Goal: Communication & Community: Answer question/provide support

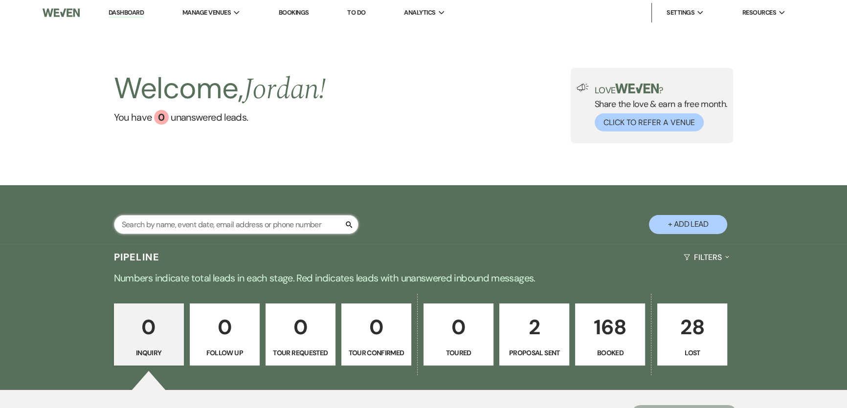
click at [285, 226] on input "text" at bounding box center [236, 224] width 245 height 19
type input "[PERSON_NAME]"
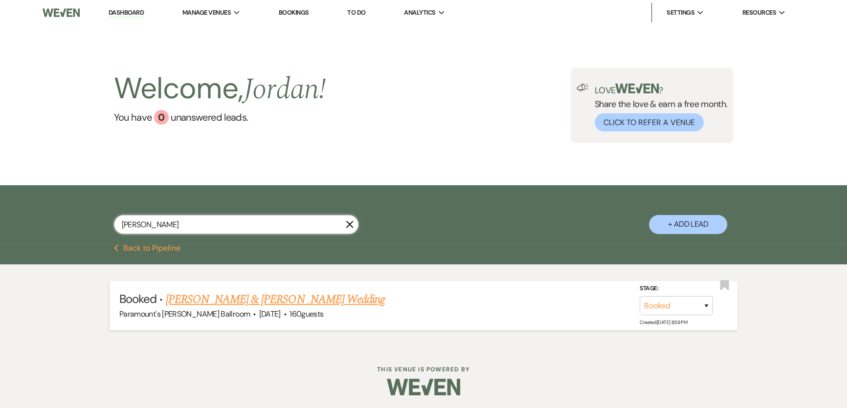
scroll to position [1, 0]
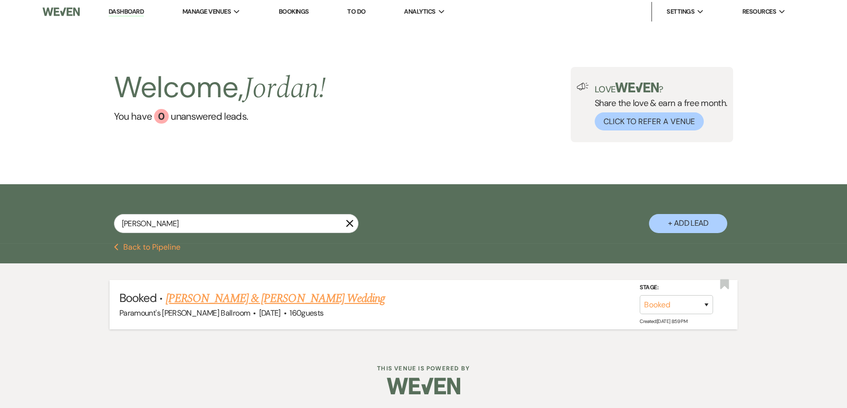
click at [293, 297] on link "[PERSON_NAME] & [PERSON_NAME] Wedding" at bounding box center [275, 299] width 219 height 18
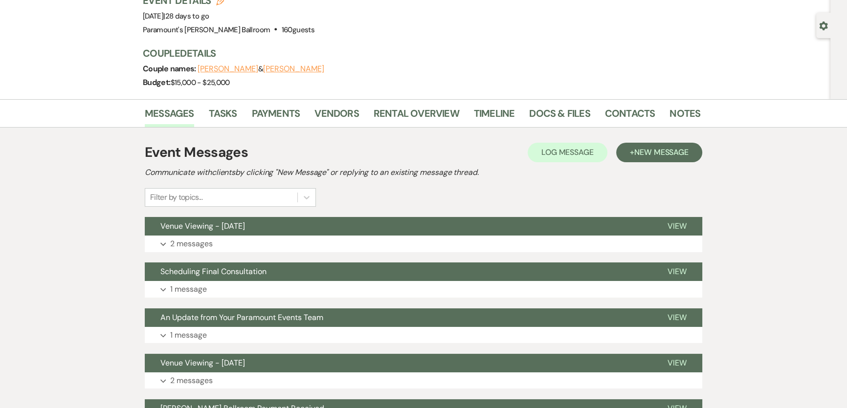
scroll to position [89, 0]
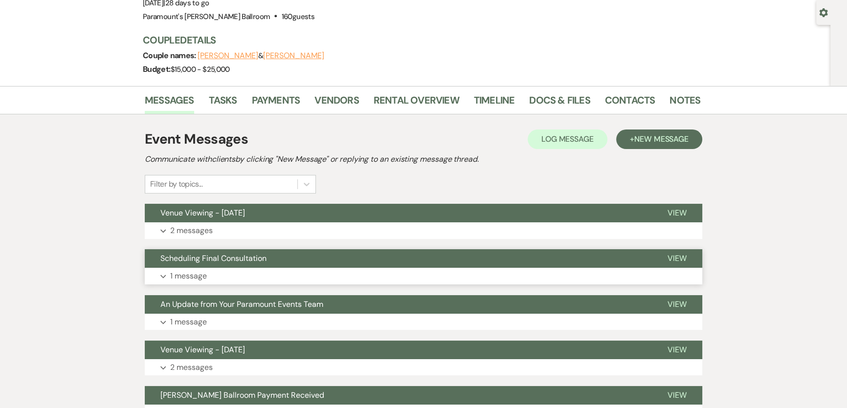
click at [278, 269] on button "Expand 1 message" at bounding box center [424, 276] width 558 height 17
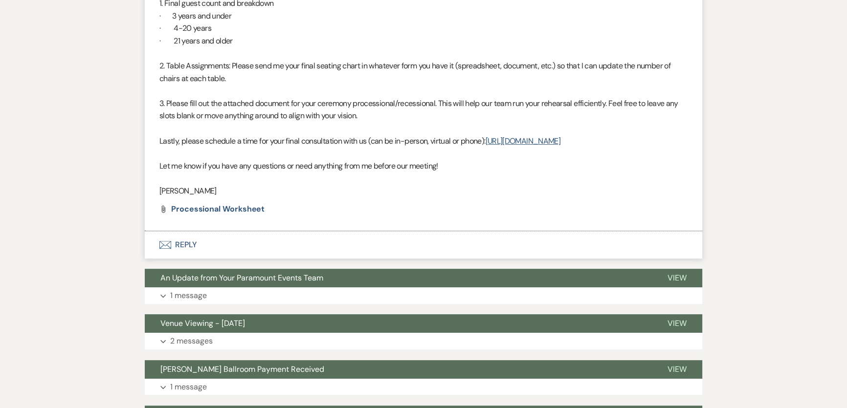
scroll to position [178, 0]
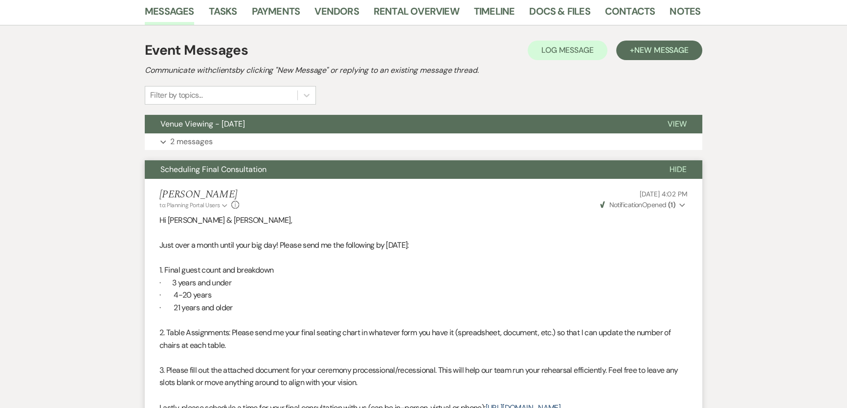
click at [360, 197] on div "[PERSON_NAME] to: Planning Portal Users Expand Info [DATE] 4:02 PM Weven Check …" at bounding box center [423, 199] width 528 height 21
click at [377, 181] on li "[PERSON_NAME] to: Planning Portal Users Expand Info [DATE] 4:02 PM Weven Check …" at bounding box center [424, 338] width 558 height 319
click at [677, 172] on span "Hide" at bounding box center [678, 169] width 17 height 10
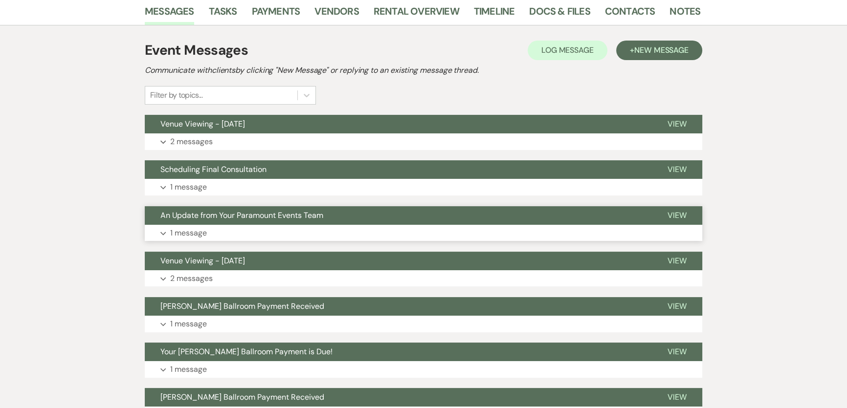
click at [332, 225] on button "Expand 1 message" at bounding box center [424, 233] width 558 height 17
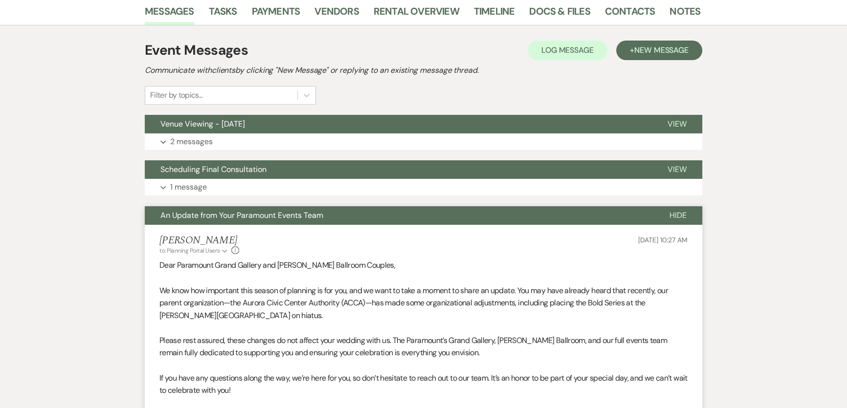
click at [332, 225] on li "[PERSON_NAME] to: Planning Portal Users Expand Info [DATE] 10:27 AM Dear Paramo…" at bounding box center [424, 391] width 558 height 333
click at [334, 236] on div "[PERSON_NAME] to: Planning Portal Users Expand Info [DATE] 10:27 AM Weven Check…" at bounding box center [423, 245] width 528 height 21
click at [677, 217] on span "Hide" at bounding box center [678, 215] width 17 height 10
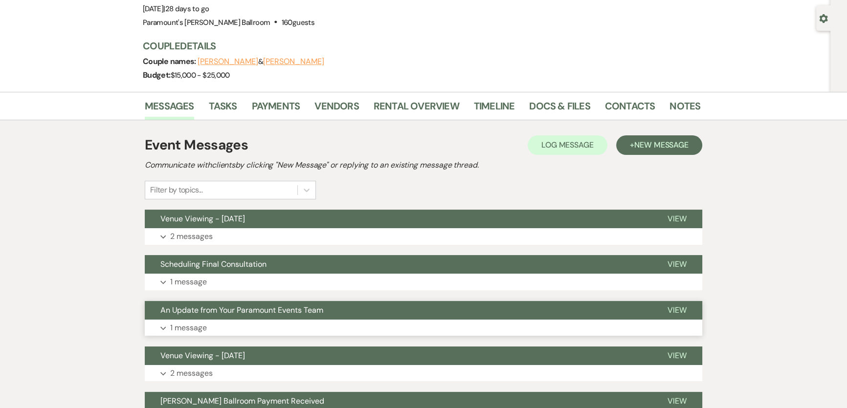
scroll to position [0, 0]
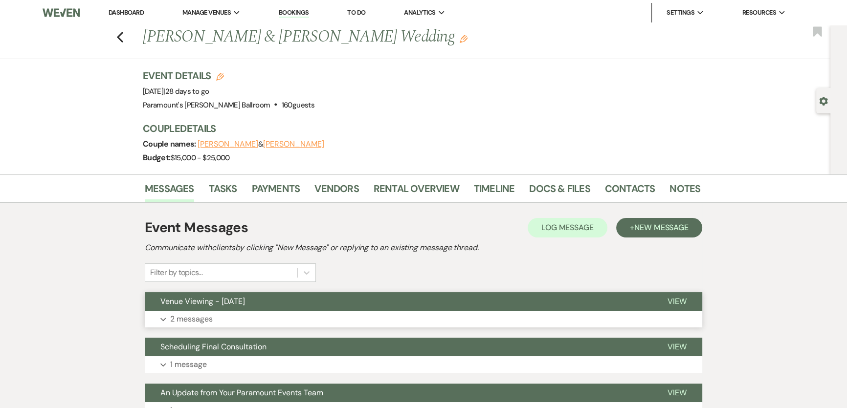
click at [336, 306] on button "Venue Viewing - [DATE]" at bounding box center [398, 302] width 507 height 19
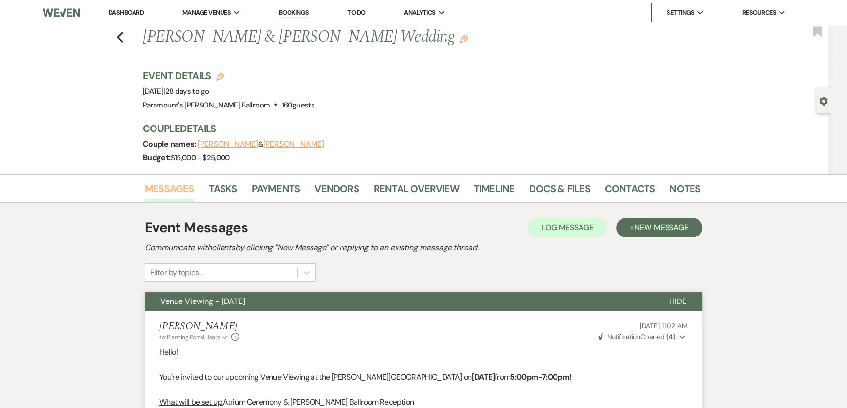
click at [155, 191] on link "Messages" at bounding box center [169, 192] width 49 height 22
click at [127, 13] on link "Dashboard" at bounding box center [126, 12] width 35 height 8
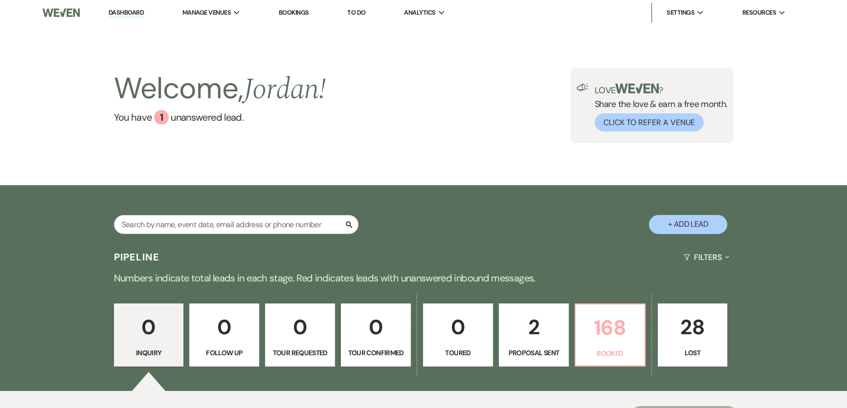
click at [587, 322] on p "168" at bounding box center [610, 328] width 57 height 33
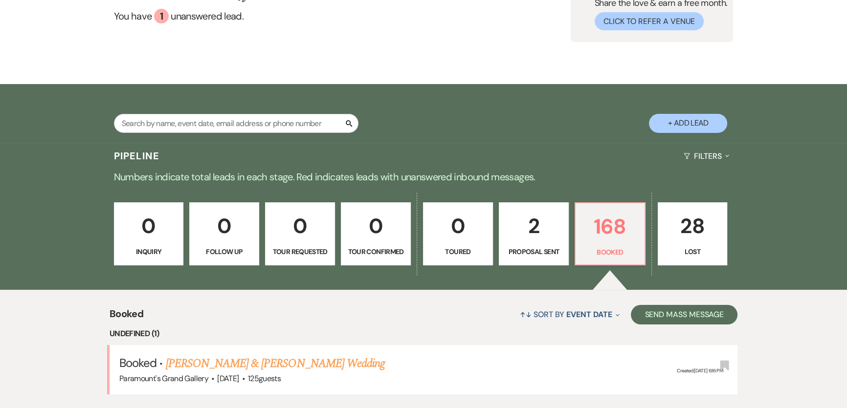
scroll to position [103, 0]
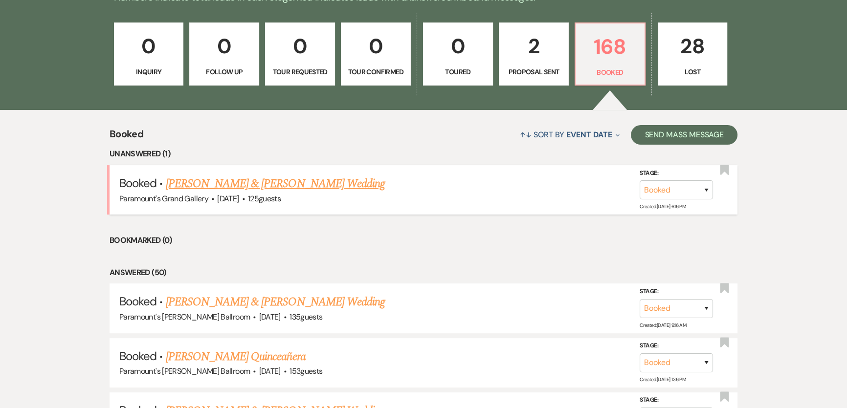
click at [326, 180] on link "[PERSON_NAME] & [PERSON_NAME] Wedding" at bounding box center [275, 184] width 219 height 18
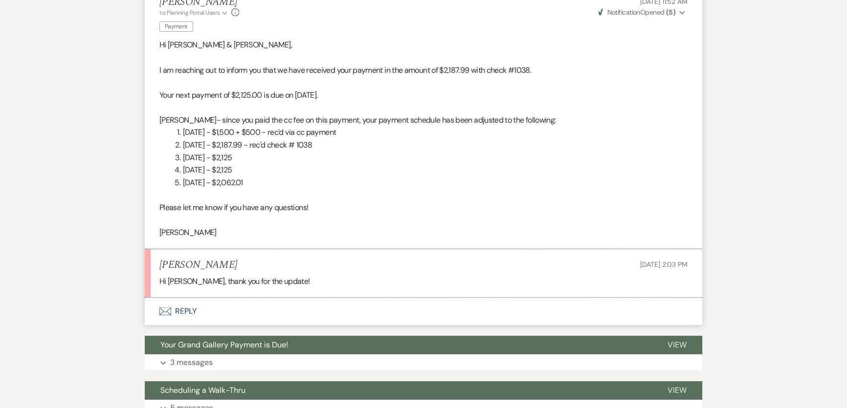
scroll to position [89, 0]
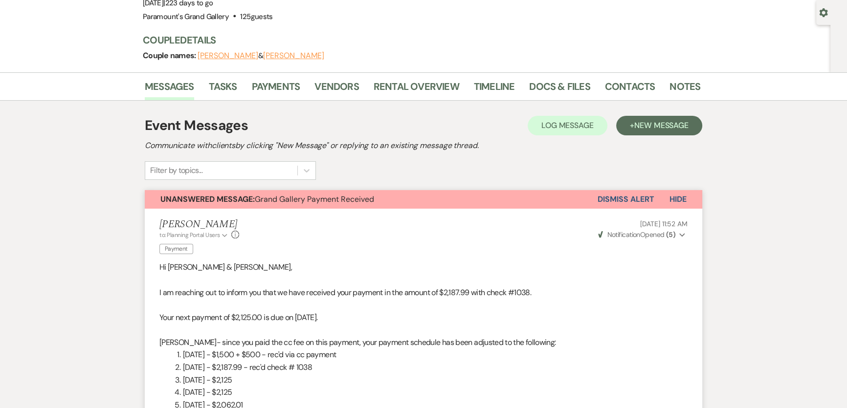
click at [676, 202] on span "Hide" at bounding box center [678, 199] width 17 height 10
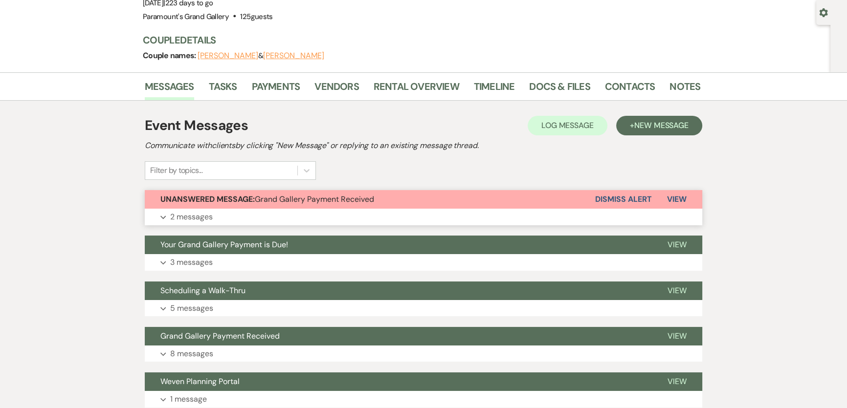
click at [609, 200] on button "Dismiss Alert" at bounding box center [623, 199] width 56 height 19
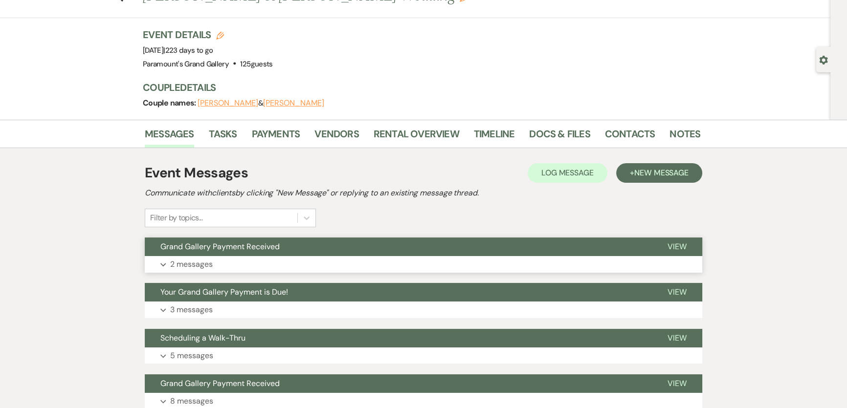
scroll to position [0, 0]
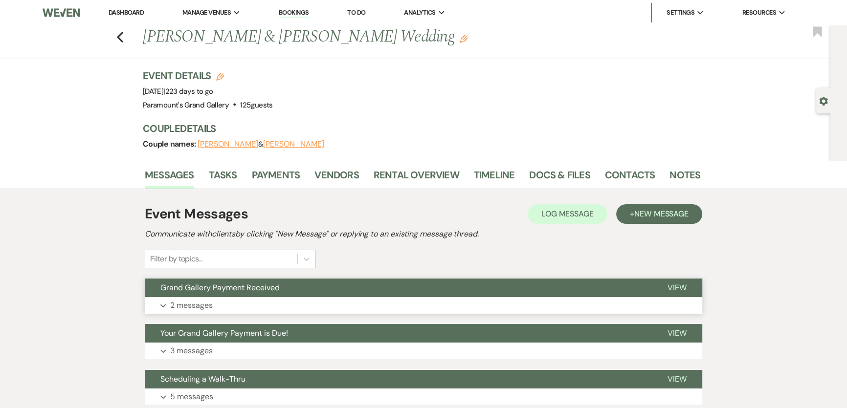
click at [132, 11] on link "Dashboard" at bounding box center [126, 12] width 35 height 8
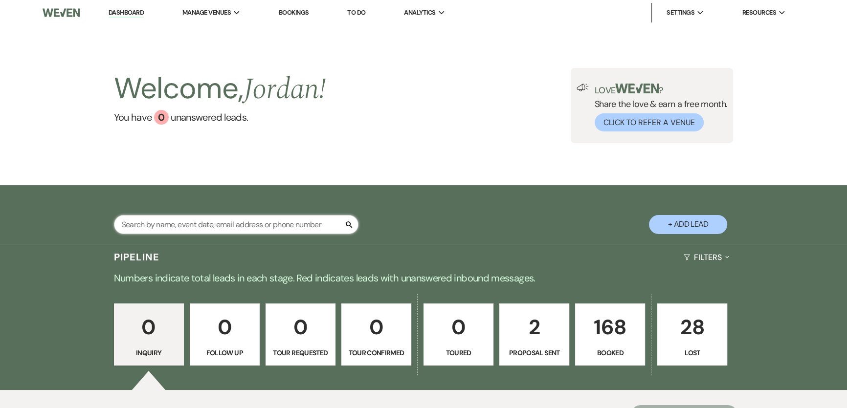
click at [207, 227] on input "text" at bounding box center [236, 224] width 245 height 19
type input "sch"
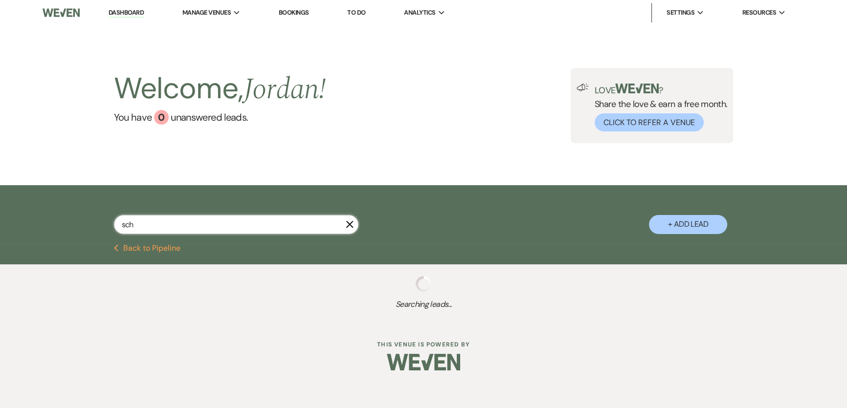
select select "6"
select select "8"
select select "4"
select select "8"
select select "11"
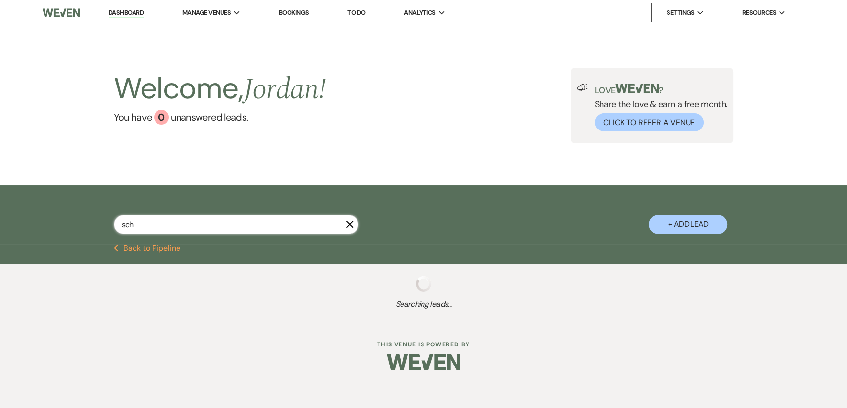
select select "8"
select select "2"
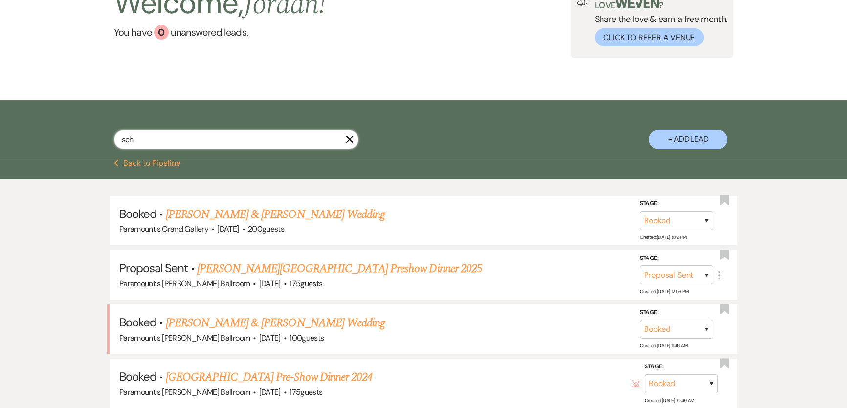
scroll to position [89, 0]
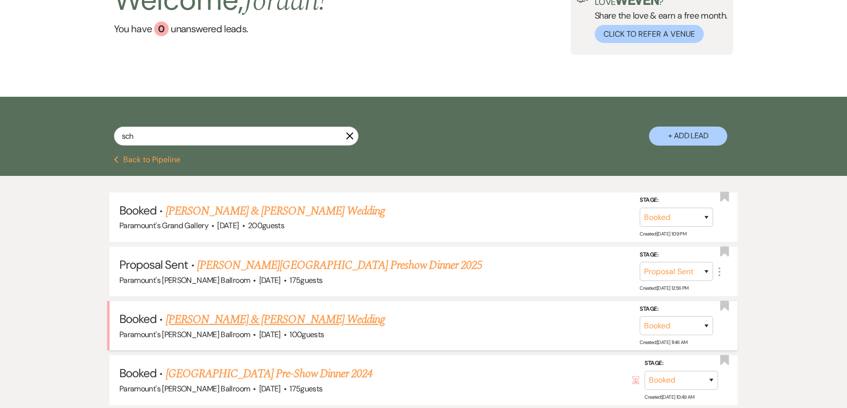
click at [260, 314] on link "[PERSON_NAME] & [PERSON_NAME] Wedding" at bounding box center [275, 320] width 219 height 18
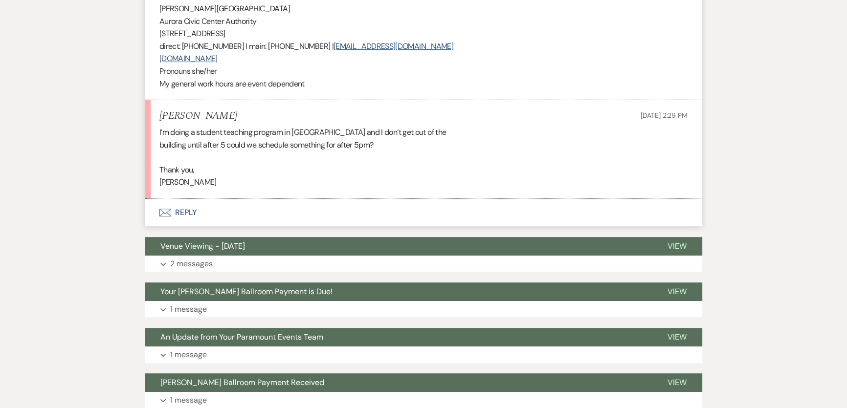
scroll to position [489, 0]
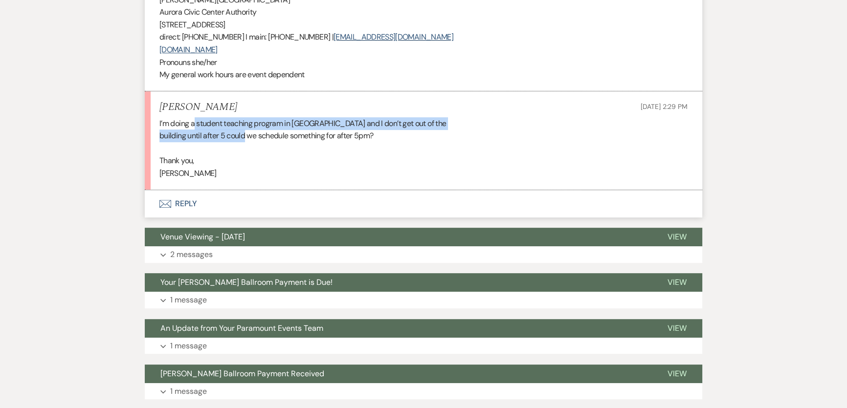
drag, startPoint x: 194, startPoint y: 112, endPoint x: 244, endPoint y: 121, distance: 50.8
click at [244, 121] on div "I’m doing a student teaching program in [GEOGRAPHIC_DATA] and I don’t get out o…" at bounding box center [423, 148] width 528 height 63
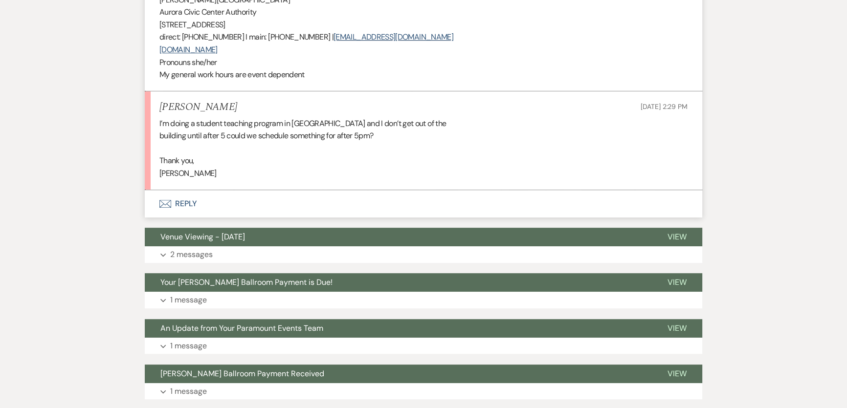
click at [401, 154] on div "I’m doing a student teaching program in [GEOGRAPHIC_DATA] and I don’t get out o…" at bounding box center [423, 148] width 528 height 63
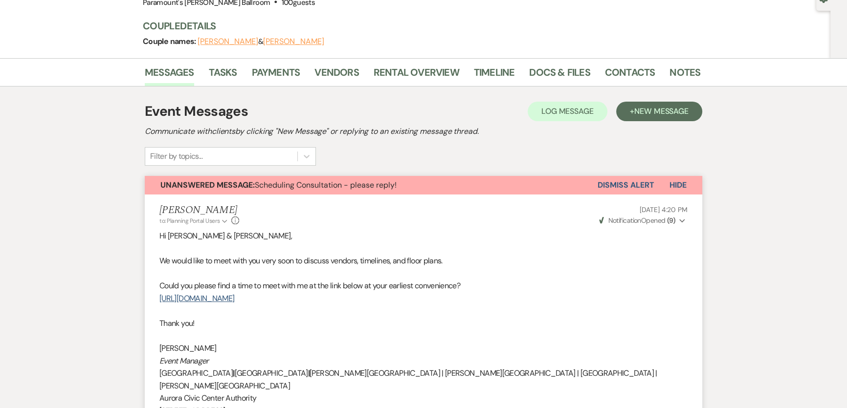
scroll to position [0, 0]
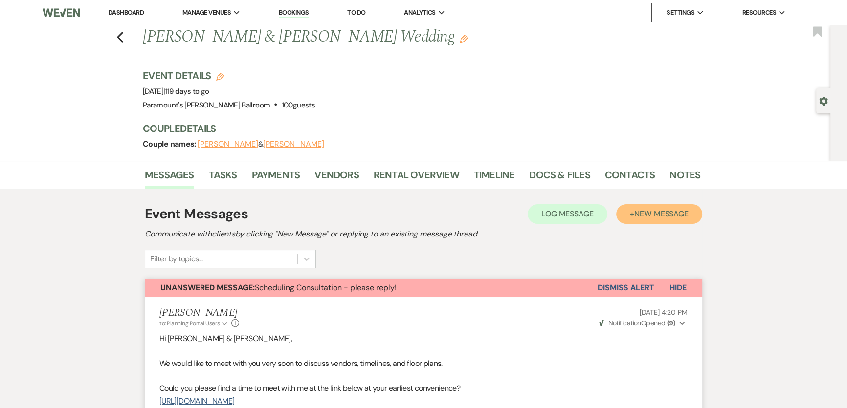
click at [690, 218] on button "+ New Message" at bounding box center [659, 214] width 86 height 20
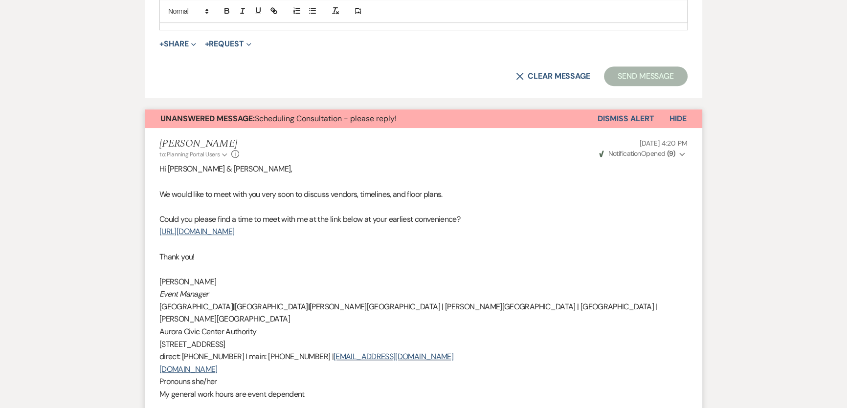
scroll to position [222, 0]
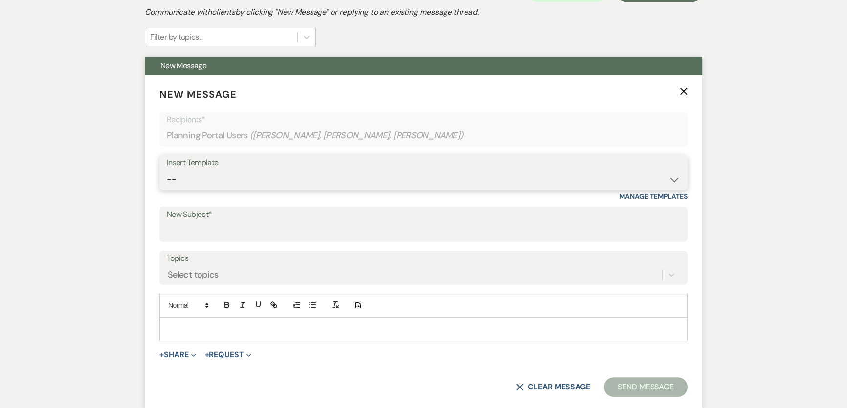
click at [247, 185] on select "-- Weven Planning Portal Introduction (Booked Events) 6 Month Consultation 9 Mo…" at bounding box center [424, 179] width 514 height 19
select select "1693"
click at [167, 170] on select "-- Weven Planning Portal Introduction (Booked Events) 6 Month Consultation 9 Mo…" at bounding box center [424, 179] width 514 height 19
type input "[PERSON_NAME] Ballroom Payment Received"
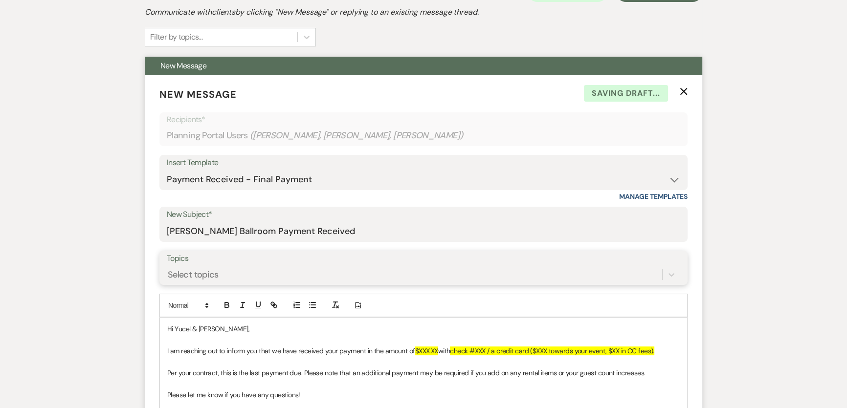
click at [197, 270] on div "Select topics" at bounding box center [424, 275] width 514 height 19
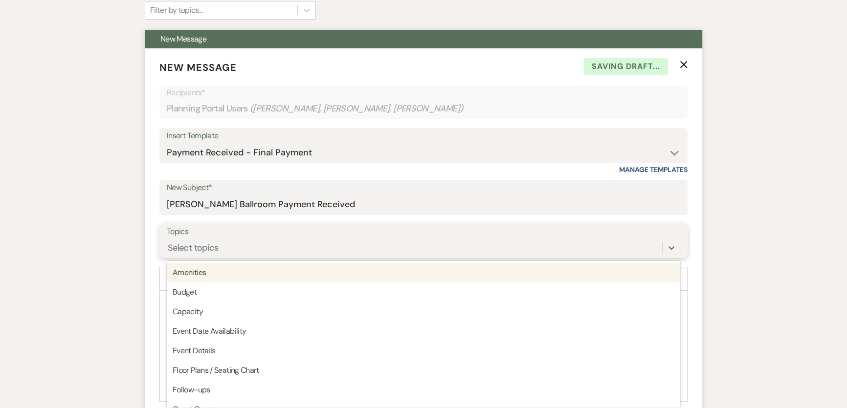
scroll to position [252, 0]
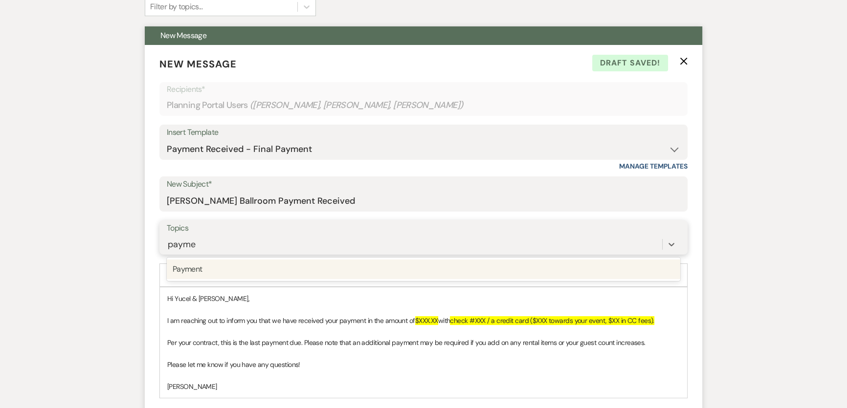
type input "paymen"
click at [201, 271] on div "Payment" at bounding box center [424, 270] width 514 height 20
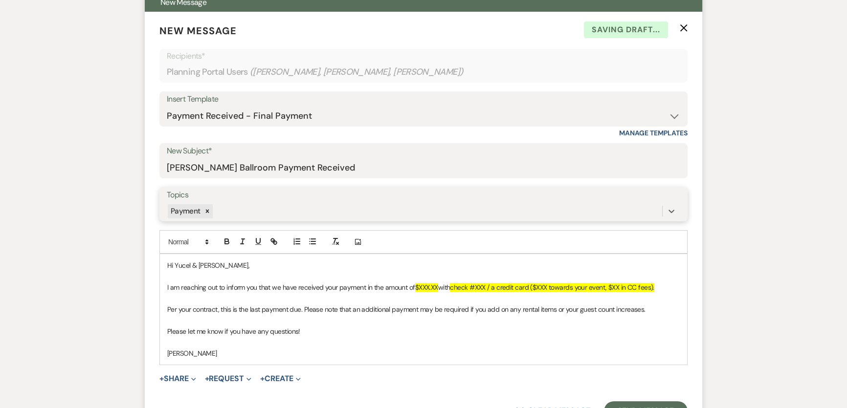
scroll to position [341, 0]
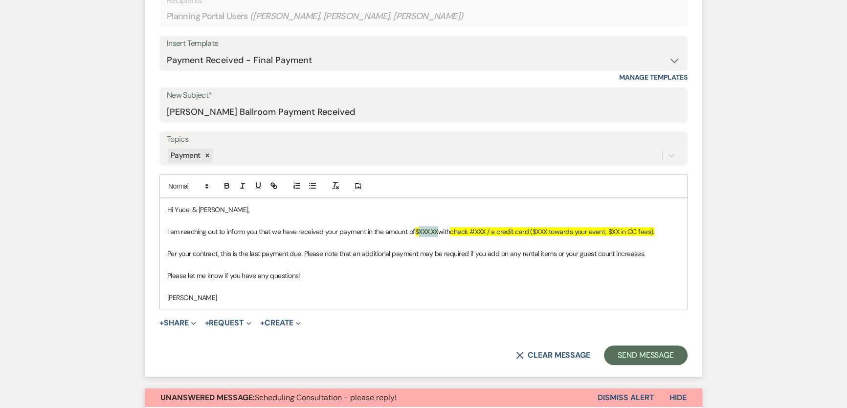
drag, startPoint x: 421, startPoint y: 230, endPoint x: 441, endPoint y: 233, distance: 19.8
click at [441, 233] on p "I am reaching out to inform you that we have received your payment in the amoun…" at bounding box center [423, 231] width 513 height 11
drag, startPoint x: 507, startPoint y: 231, endPoint x: 517, endPoint y: 230, distance: 9.3
click at [517, 230] on span "a credit card ($XXX towards your event, $XX in CC fees)." at bounding box center [539, 231] width 163 height 9
click at [145, 291] on form "New Message X Saving draft... Recipients* Planning Portal Users ( [PERSON_NAME]…" at bounding box center [424, 166] width 558 height 421
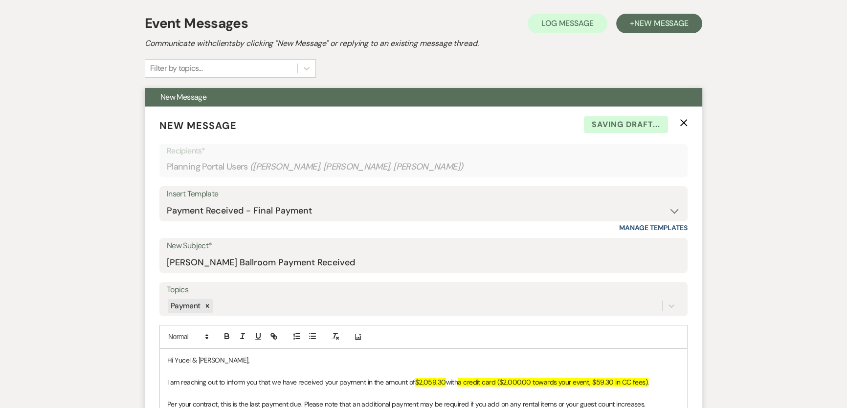
scroll to position [30, 0]
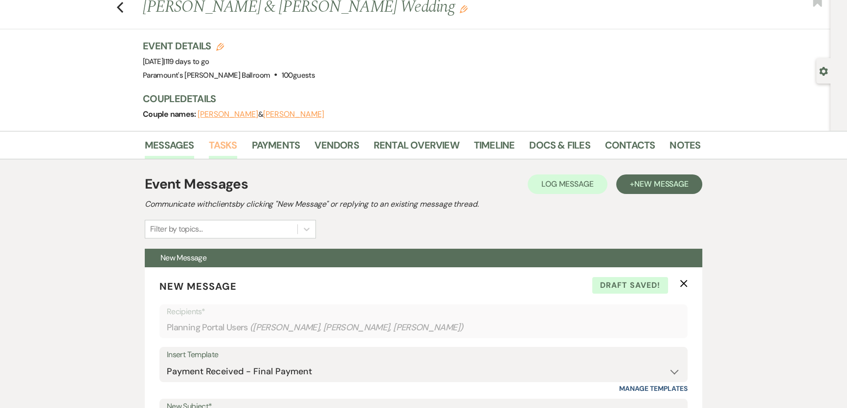
click at [225, 142] on link "Tasks" at bounding box center [223, 148] width 28 height 22
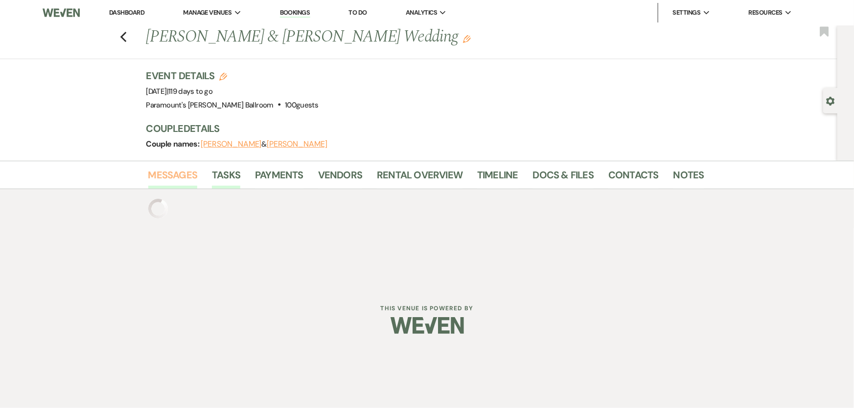
click at [170, 177] on link "Messages" at bounding box center [172, 178] width 49 height 22
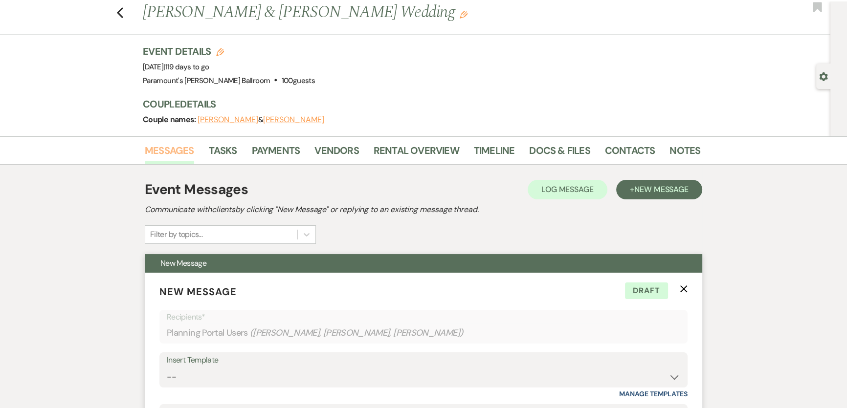
scroll to position [356, 0]
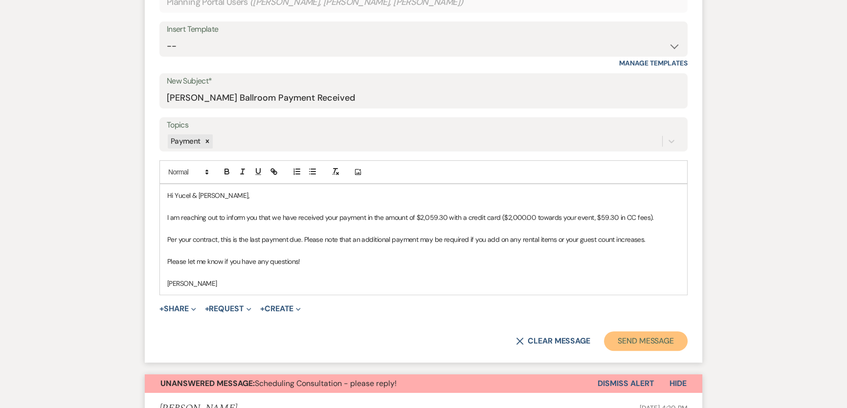
click at [668, 343] on button "Send Message" at bounding box center [646, 342] width 84 height 20
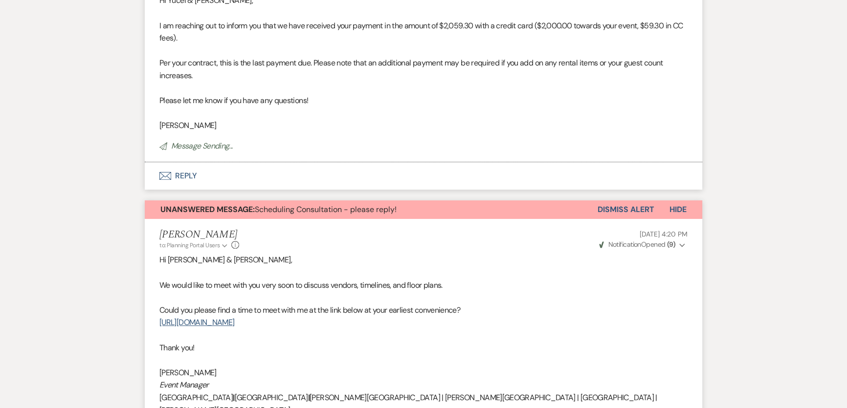
scroll to position [0, 0]
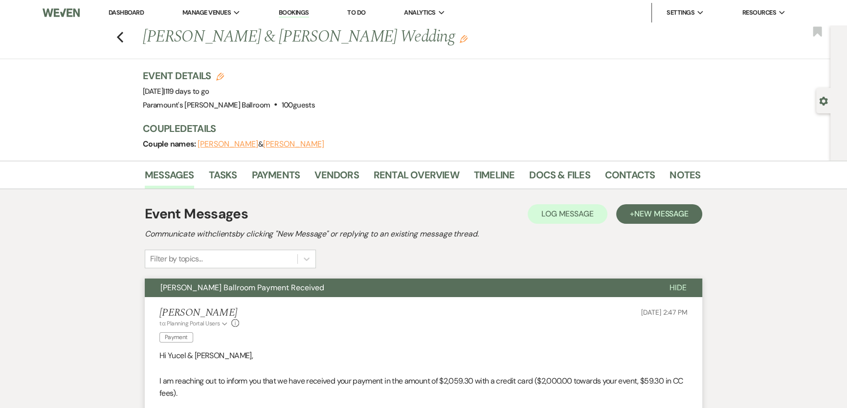
click at [123, 14] on link "Dashboard" at bounding box center [126, 12] width 35 height 8
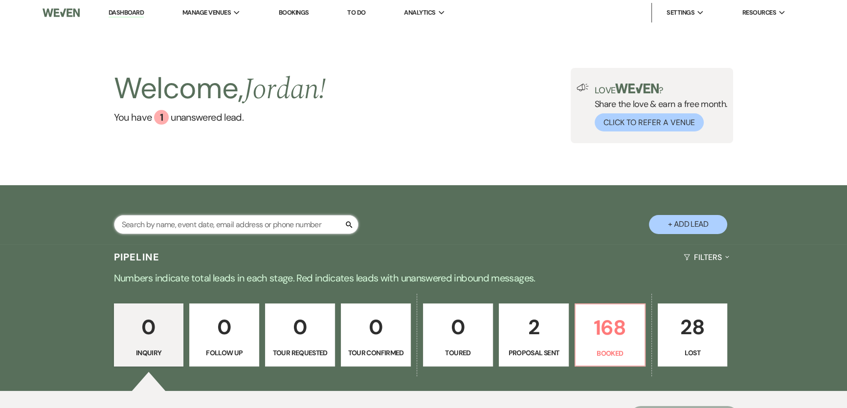
click at [259, 221] on input "text" at bounding box center [236, 224] width 245 height 19
type input "[PERSON_NAME]"
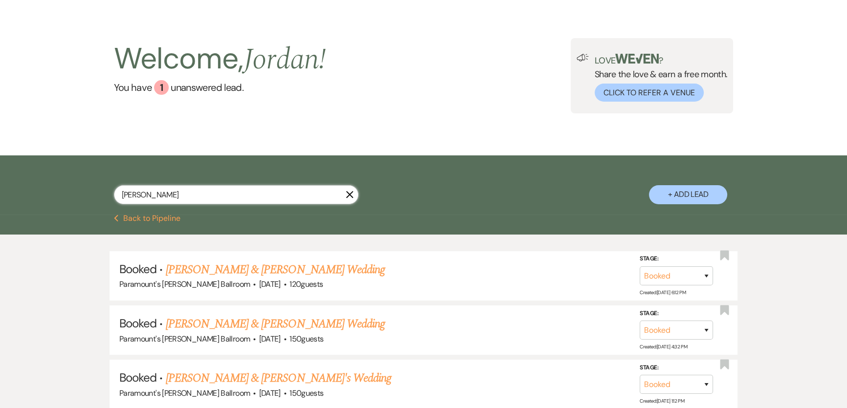
scroll to position [89, 0]
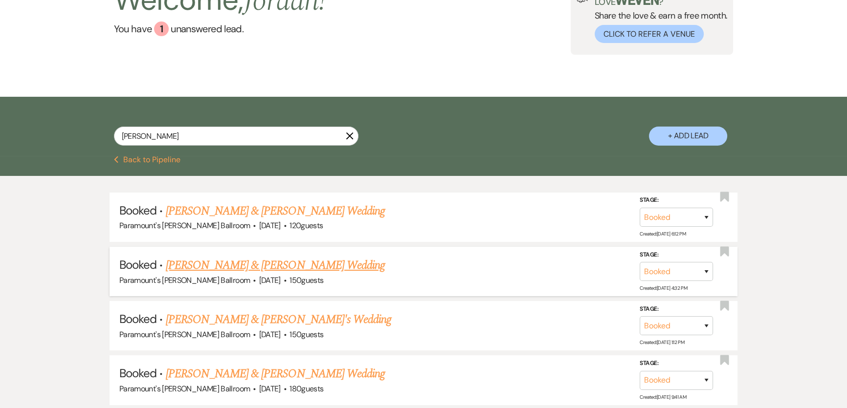
click at [307, 260] on link "[PERSON_NAME] & [PERSON_NAME] Wedding" at bounding box center [275, 266] width 219 height 18
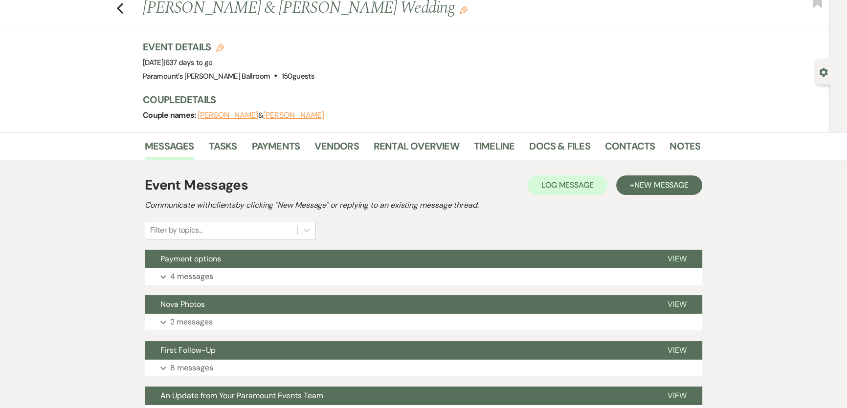
scroll to position [44, 0]
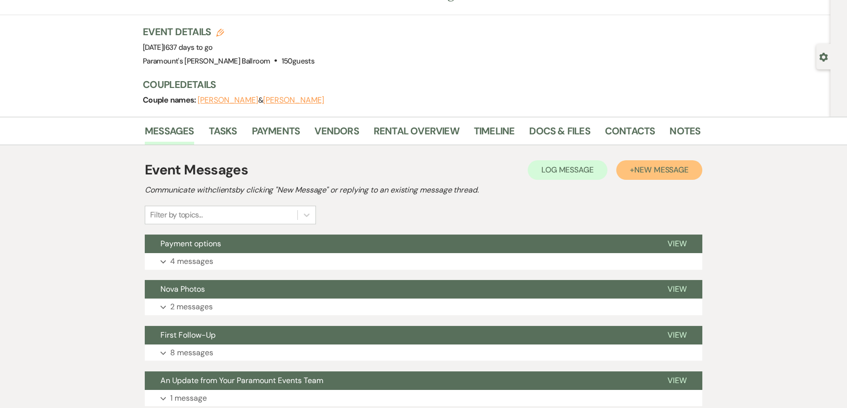
click at [673, 169] on span "New Message" at bounding box center [661, 170] width 54 height 10
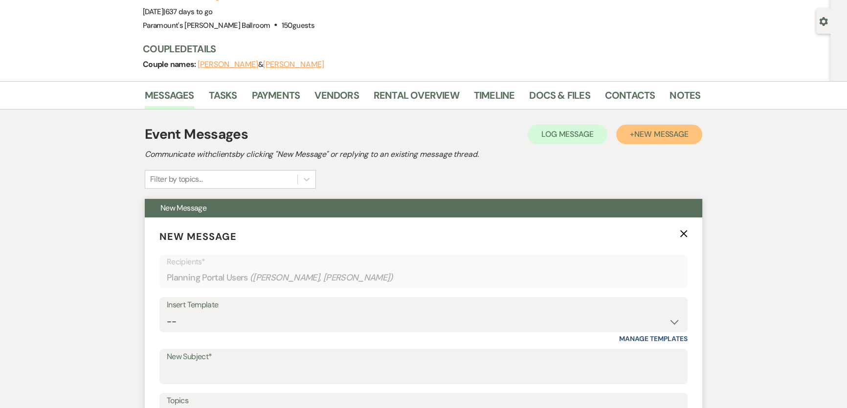
scroll to position [178, 0]
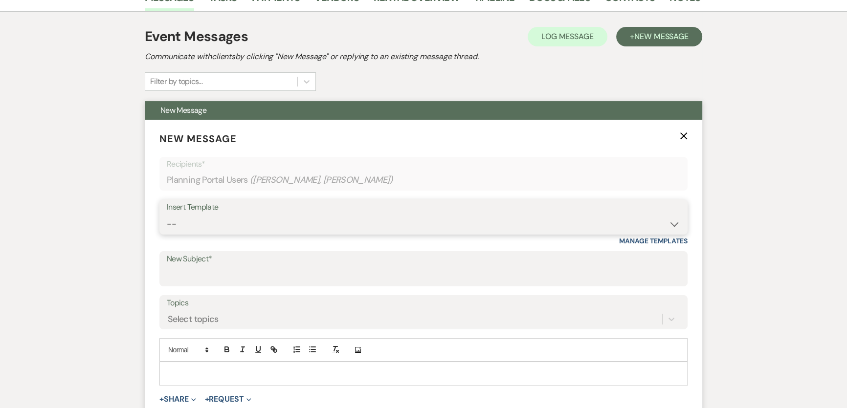
click at [268, 225] on select "-- Weven Planning Portal Introduction (Booked Events) 6 Month Consultation 9 Mo…" at bounding box center [424, 224] width 514 height 19
select select "1491"
click at [167, 215] on select "-- Weven Planning Portal Introduction (Booked Events) 6 Month Consultation 9 Mo…" at bounding box center [424, 224] width 514 height 19
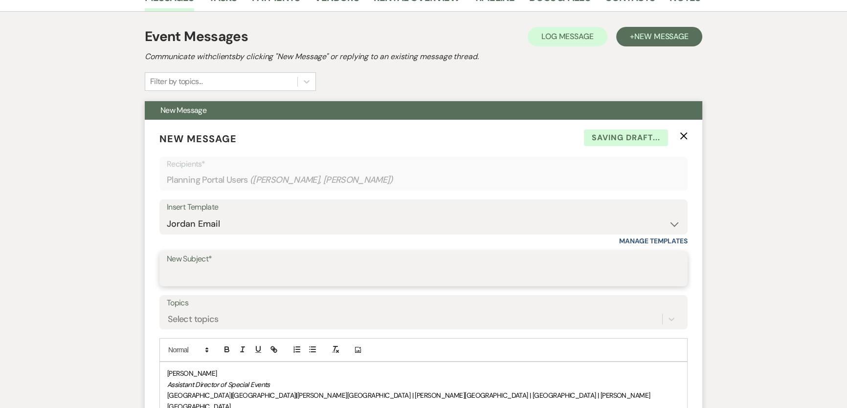
click at [211, 275] on input "New Subject*" at bounding box center [424, 276] width 514 height 19
type input "p"
type input "Payment Addenda"
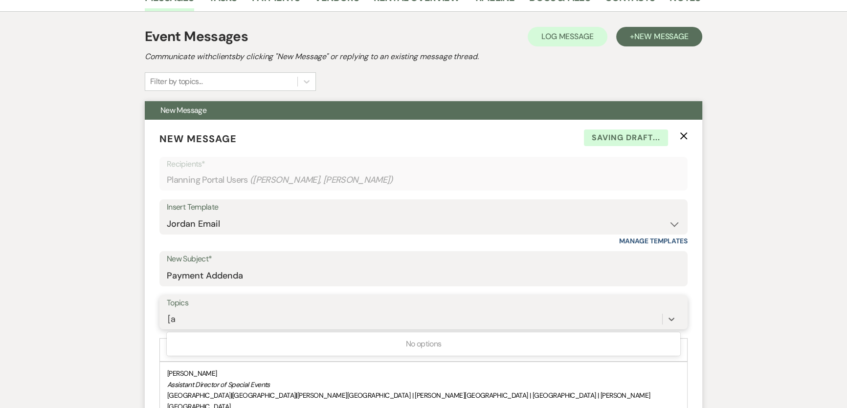
type input "["
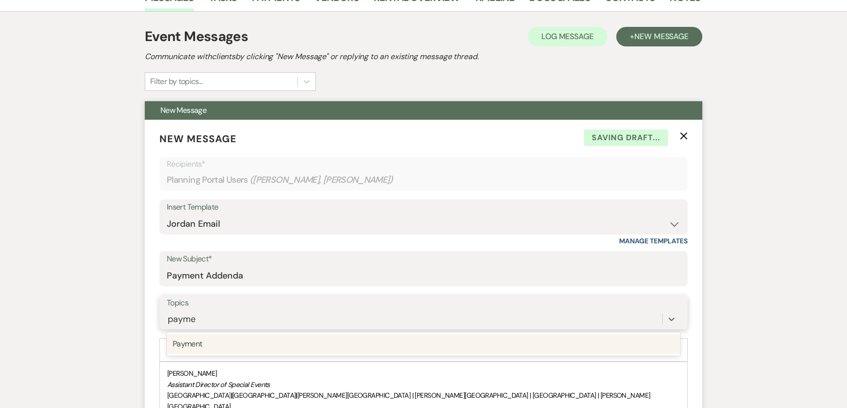
type input "paymen"
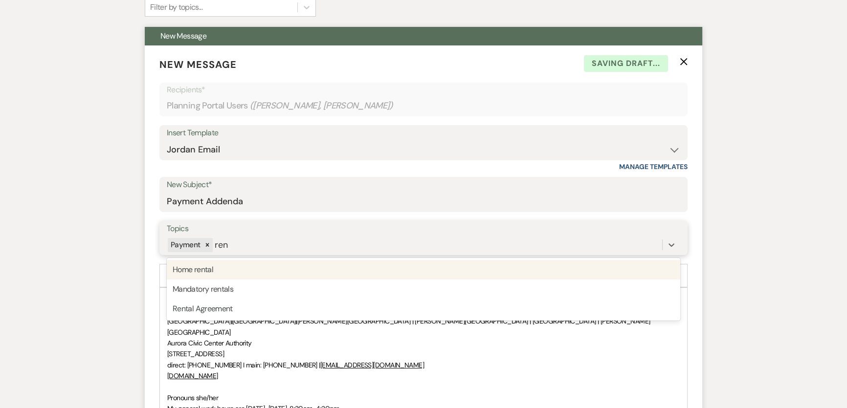
scroll to position [252, 0]
type input "rental"
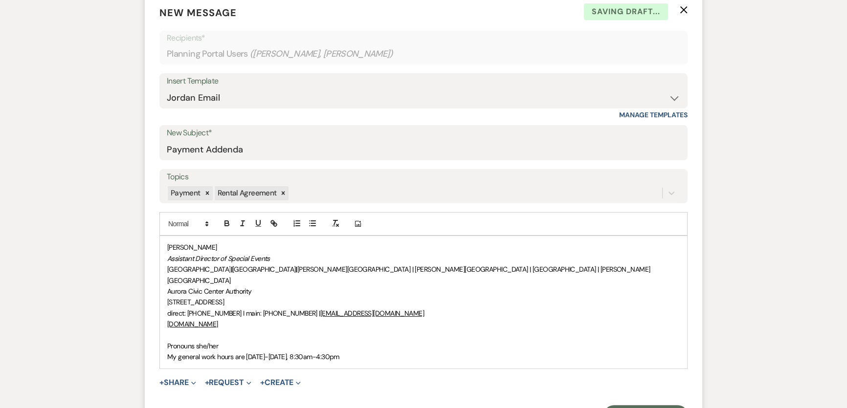
scroll to position [519, 0]
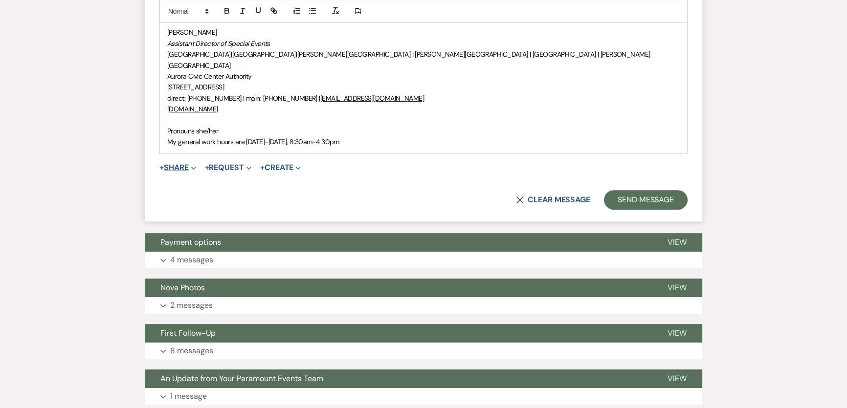
click at [175, 164] on button "+ Share Expand" at bounding box center [177, 168] width 37 height 8
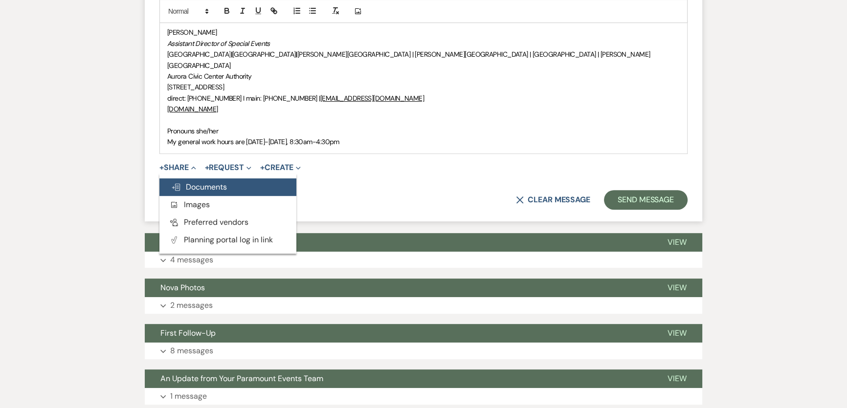
click at [190, 179] on button "Doc Upload Documents" at bounding box center [227, 188] width 137 height 18
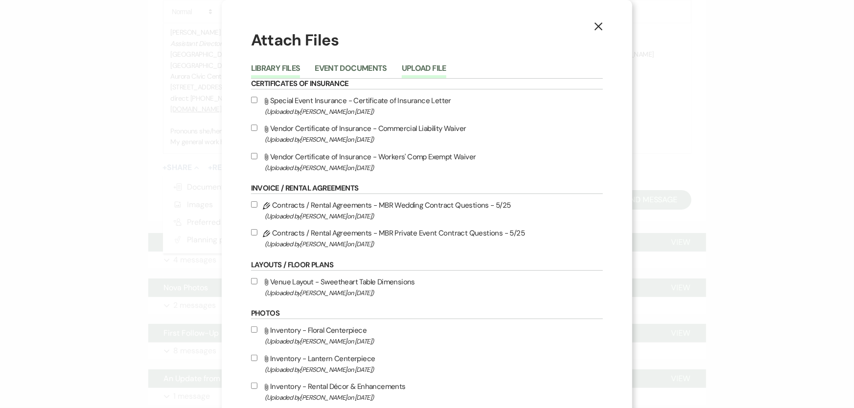
click at [403, 71] on button "Upload File" at bounding box center [424, 72] width 45 height 14
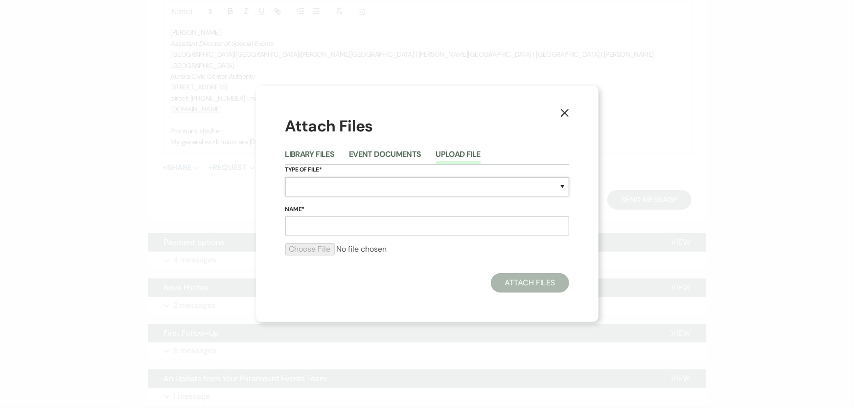
click at [365, 191] on select "Special Event Insurance Vendor Certificate of Insurance Contracts / Rental Agre…" at bounding box center [427, 187] width 284 height 19
select select "10"
click at [285, 178] on select "Special Event Insurance Vendor Certificate of Insurance Contracts / Rental Agre…" at bounding box center [427, 187] width 284 height 19
click at [331, 216] on div "Name*" at bounding box center [427, 220] width 284 height 32
click at [337, 221] on input "Name*" at bounding box center [427, 226] width 284 height 19
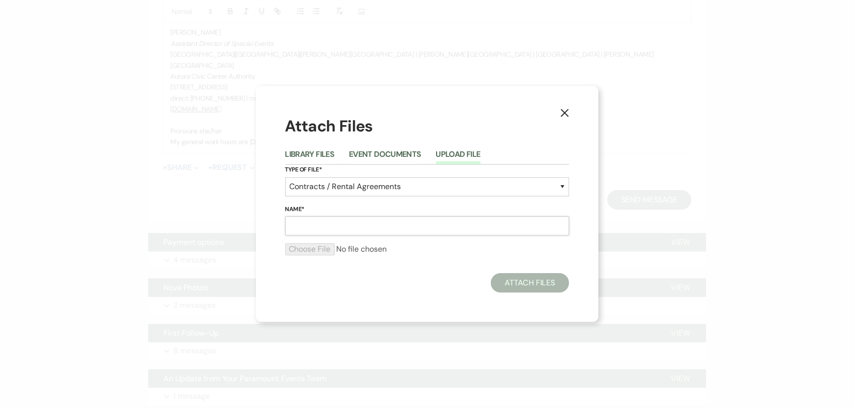
paste input "M270612 [PERSON_NAME] Wedding Contract Addenda [DATE]"
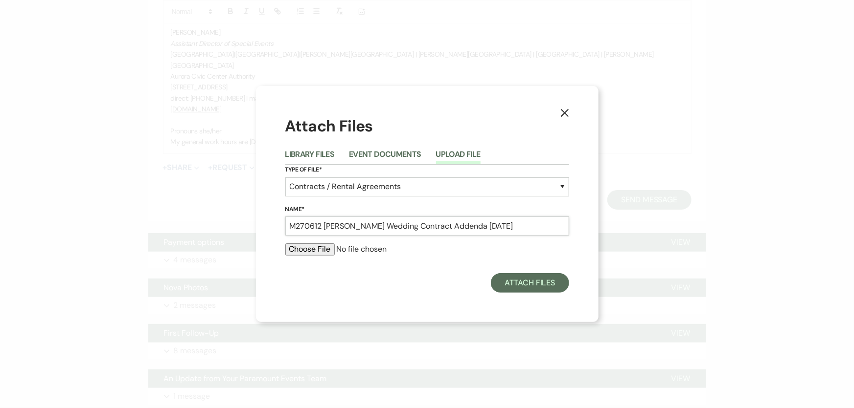
type input "M270612 [PERSON_NAME] Wedding Contract Addenda [DATE]"
click at [329, 249] on input "file" at bounding box center [427, 250] width 284 height 12
type input "C:\fakepath\M270612 [PERSON_NAME] Wedding Contract Addenda [DATE].pdf"
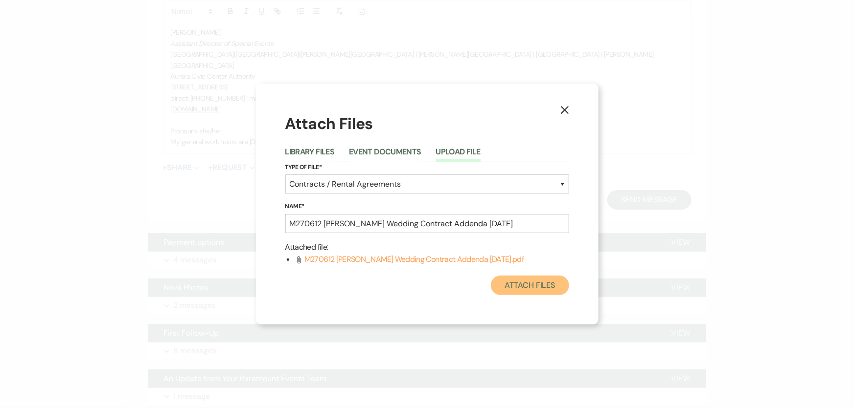
click at [519, 282] on button "Attach Files" at bounding box center [530, 286] width 78 height 20
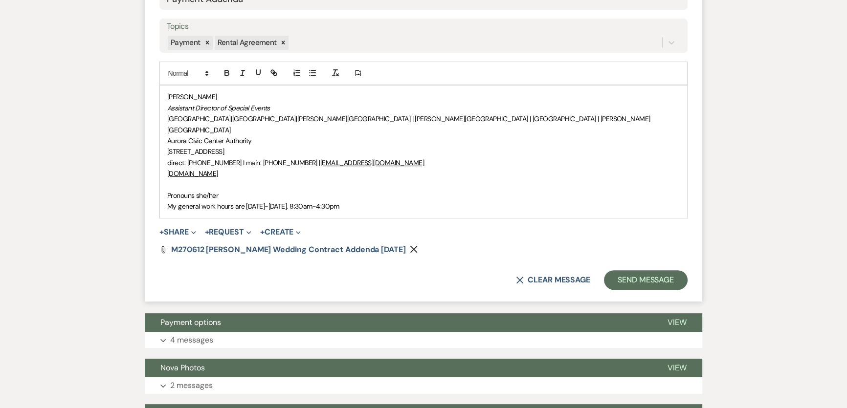
scroll to position [386, 0]
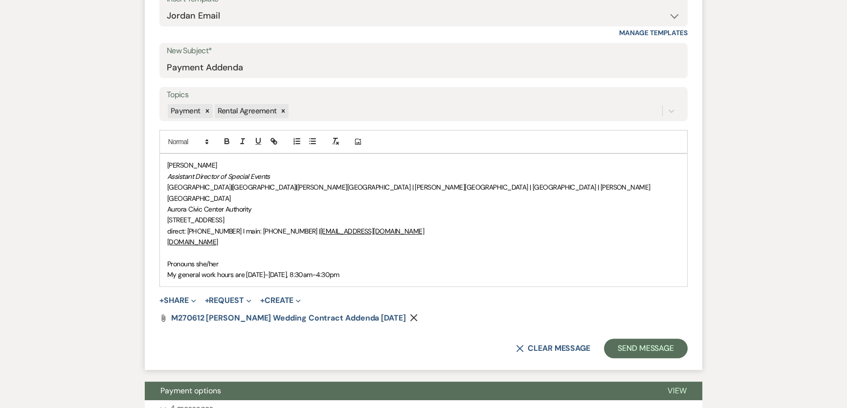
click at [164, 163] on div "[PERSON_NAME] Assistant Director of Special Events [GEOGRAPHIC_DATA] | [GEOGRAP…" at bounding box center [423, 220] width 527 height 132
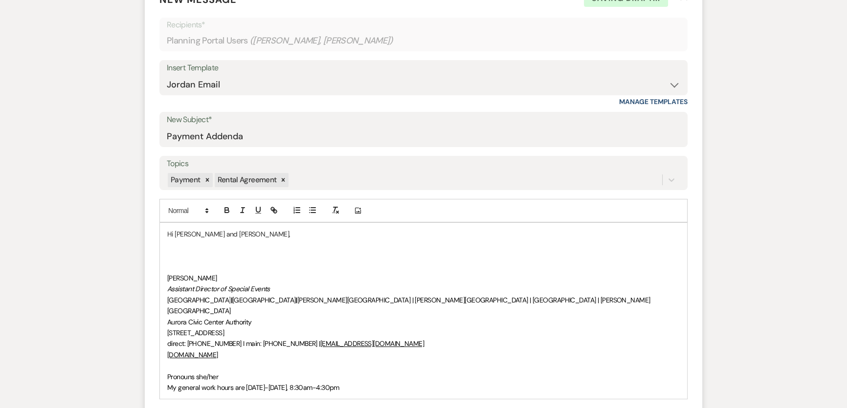
scroll to position [341, 0]
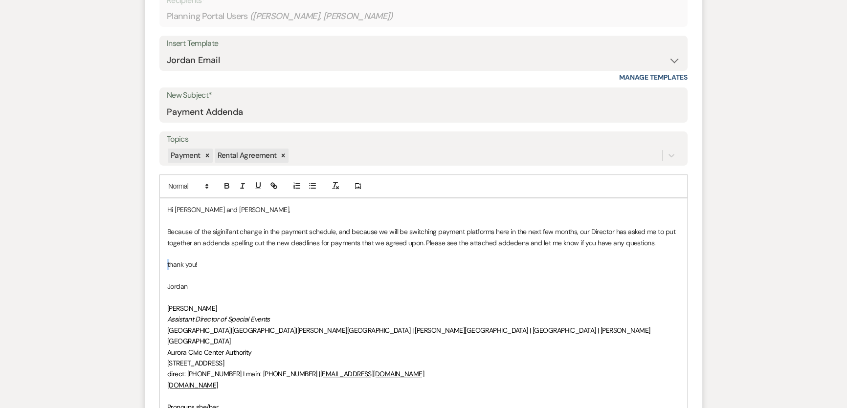
drag, startPoint x: 171, startPoint y: 268, endPoint x: 166, endPoint y: 267, distance: 4.9
click at [166, 267] on div "Hi [PERSON_NAME] and [PERSON_NAME], Because of the siginifant change in the pay…" at bounding box center [423, 314] width 527 height 231
click at [227, 231] on p "Because of the siginifant change in the payment schedule, and because we will b…" at bounding box center [423, 237] width 513 height 22
click at [215, 243] on p "Because of the significant change in the payment schedule, and because we will …" at bounding box center [423, 237] width 513 height 22
click at [516, 245] on p "Because of the significant change in the payment schedule, and because we will …" at bounding box center [423, 237] width 513 height 22
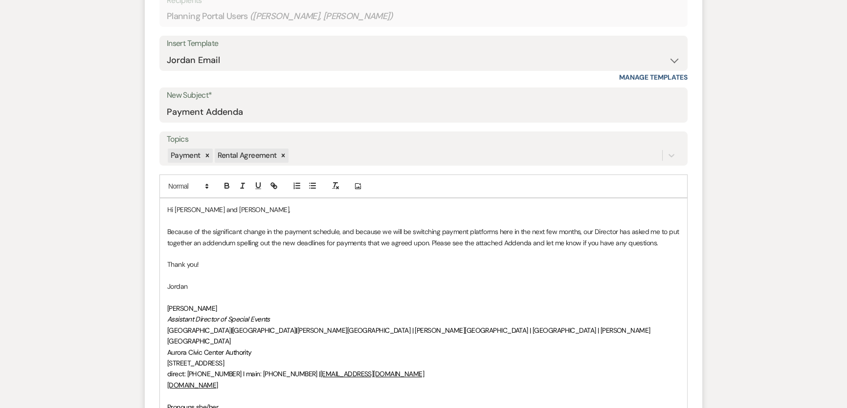
click at [459, 240] on p "Because of the significant change in the payment schedule, and because we will …" at bounding box center [423, 237] width 513 height 22
drag, startPoint x: 519, startPoint y: 244, endPoint x: 523, endPoint y: 243, distance: 5.0
click at [519, 244] on p "Because of the significant change in the payment schedule, and because we will …" at bounding box center [423, 237] width 513 height 22
click at [528, 243] on p "Because of the significant change in the payment schedule, and because we will …" at bounding box center [423, 237] width 513 height 22
click at [501, 242] on p "Because of the significant change in the payment schedule, and because we will …" at bounding box center [423, 237] width 513 height 22
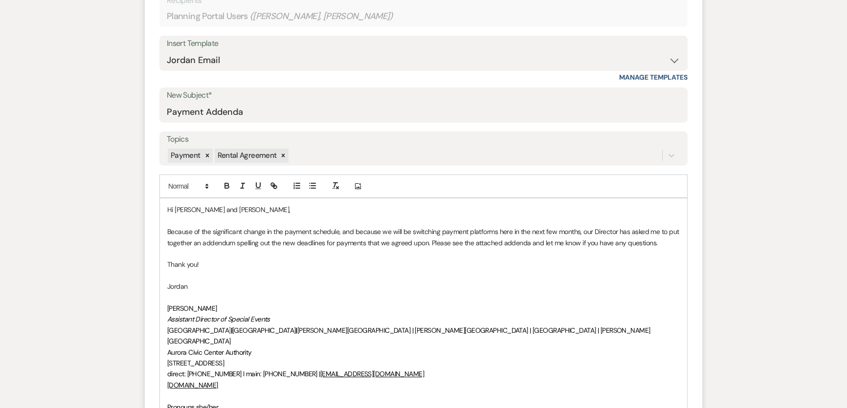
click at [672, 249] on p at bounding box center [423, 253] width 513 height 11
click at [528, 223] on p at bounding box center [423, 221] width 513 height 11
click at [322, 235] on p "Because of the significant change in the payment schedule, and because we will …" at bounding box center [423, 237] width 513 height 22
drag, startPoint x: 338, startPoint y: 260, endPoint x: 333, endPoint y: 261, distance: 5.4
click at [338, 260] on p "Thank you!" at bounding box center [423, 264] width 513 height 11
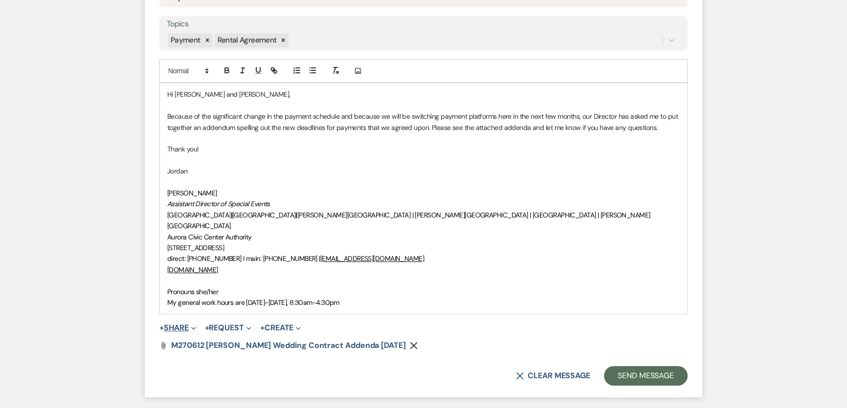
scroll to position [474, 0]
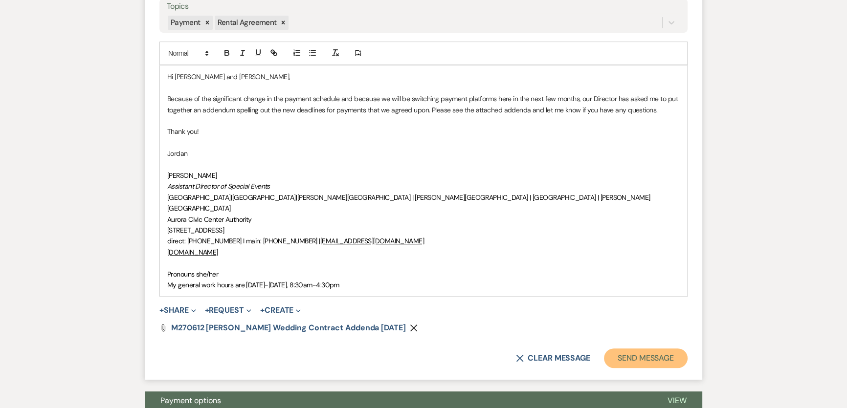
click at [630, 349] on button "Send Message" at bounding box center [646, 359] width 84 height 20
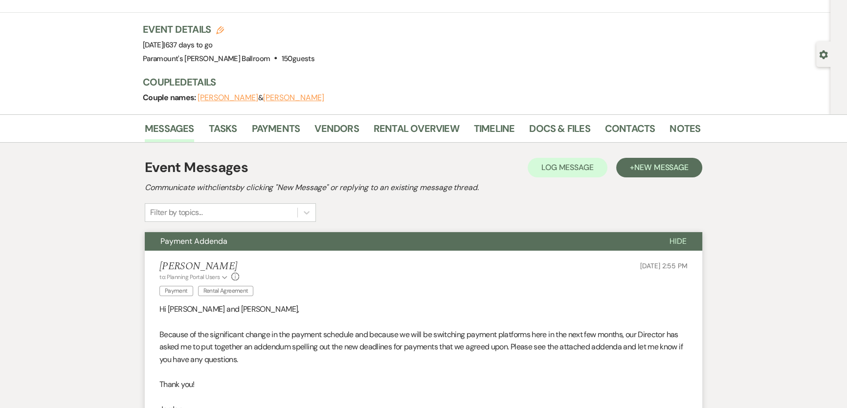
scroll to position [0, 0]
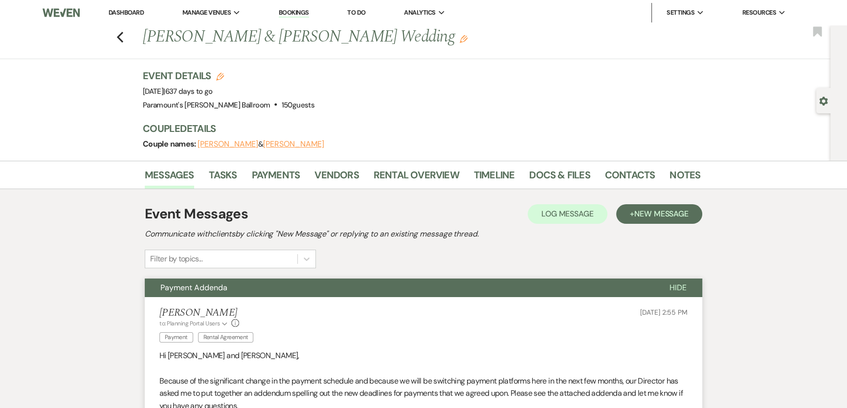
click at [124, 12] on link "Dashboard" at bounding box center [126, 12] width 35 height 8
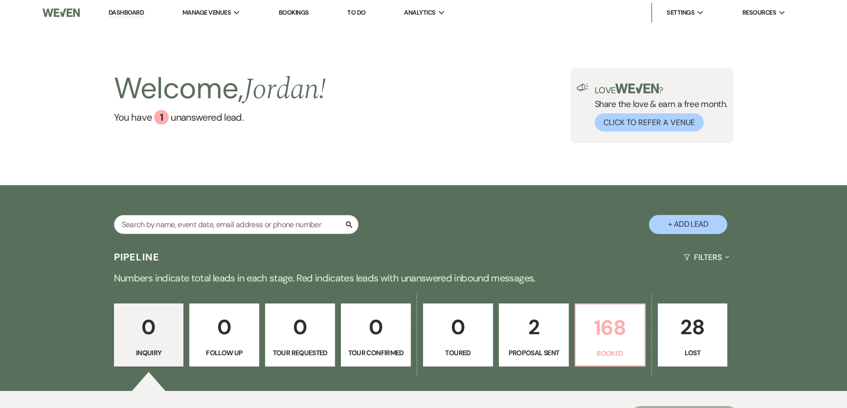
click at [604, 360] on link "168 Booked" at bounding box center [610, 336] width 71 height 64
